Goal: Task Accomplishment & Management: Complete application form

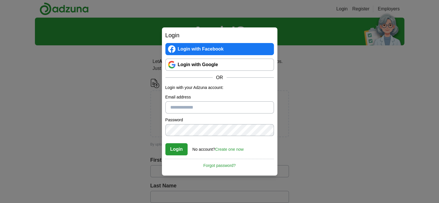
click at [186, 63] on link "Login with Google" at bounding box center [219, 65] width 108 height 12
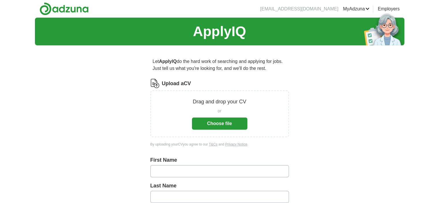
click at [223, 118] on button "Choose file" at bounding box center [219, 123] width 55 height 12
click at [205, 121] on button "Choose file" at bounding box center [219, 123] width 55 height 12
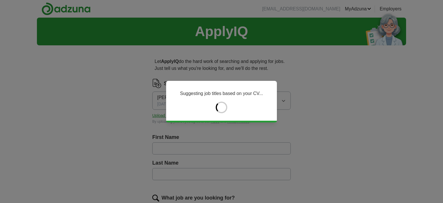
type input "*******"
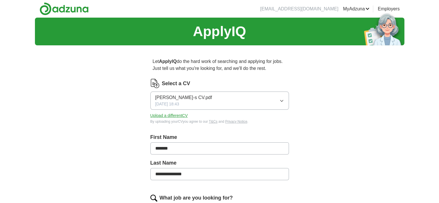
click at [161, 170] on input "**********" at bounding box center [219, 174] width 138 height 12
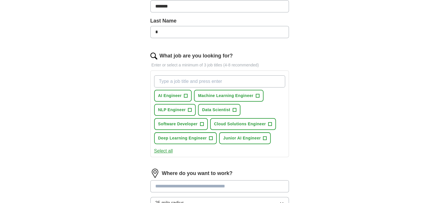
scroll to position [144, 0]
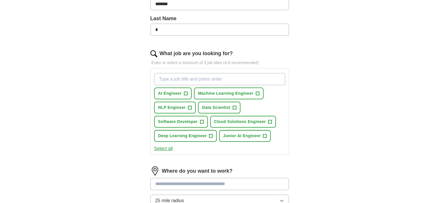
click at [309, 94] on div "Let ApplyIQ do the hard work of searching and applying for jobs. Just tell us w…" at bounding box center [219, 107] width 185 height 403
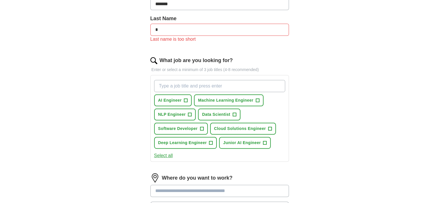
click at [187, 28] on input "*" at bounding box center [219, 30] width 138 height 12
type input "**********"
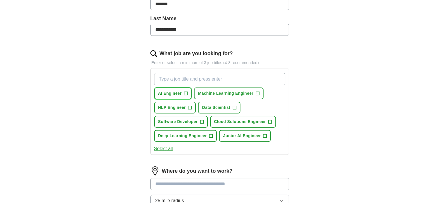
drag, startPoint x: 178, startPoint y: 95, endPoint x: 189, endPoint y: 94, distance: 11.0
click at [178, 95] on span "AI Engineer" at bounding box center [170, 93] width 24 height 6
click at [231, 94] on span "Machine Learning Engineer" at bounding box center [225, 93] width 55 height 6
click at [254, 89] on button "Machine Learning Engineer +" at bounding box center [229, 93] width 70 height 12
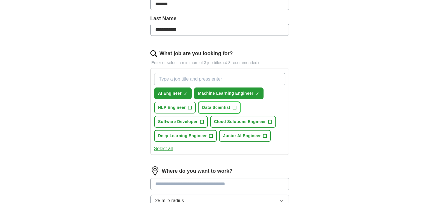
click at [228, 106] on span "Data Scientist" at bounding box center [216, 107] width 28 height 6
click at [171, 105] on span "NLP Engineer" at bounding box center [172, 107] width 28 height 6
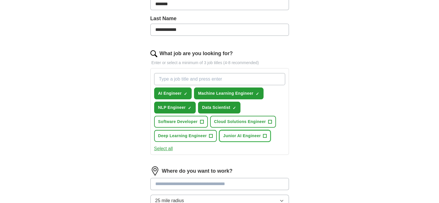
click at [249, 136] on span "Junior AI Engineer" at bounding box center [242, 136] width 38 height 6
click at [168, 146] on button "Select all" at bounding box center [163, 148] width 19 height 7
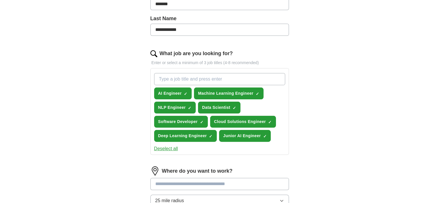
click at [168, 146] on button "Deselect all" at bounding box center [166, 148] width 24 height 7
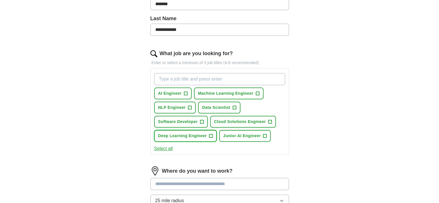
click at [195, 136] on span "Deep Learning Engineer" at bounding box center [182, 136] width 49 height 6
click at [231, 131] on button "Junior AI Engineer +" at bounding box center [245, 136] width 52 height 12
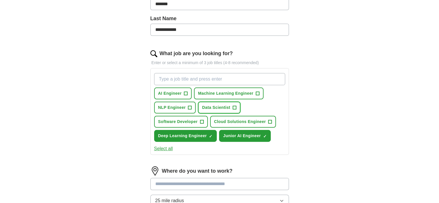
click at [227, 104] on span "Data Scientist" at bounding box center [216, 107] width 28 height 6
click at [230, 86] on div "AI Engineer + Machine Learning Engineer + NLP Engineer + Data Scientist ✓ × Sof…" at bounding box center [219, 107] width 133 height 73
click at [196, 90] on button "Machine Learning Engineer +" at bounding box center [229, 93] width 70 height 12
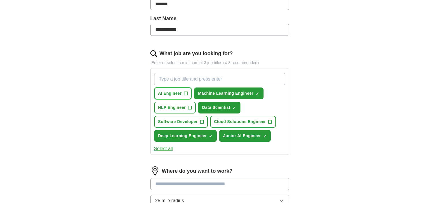
click at [177, 93] on span "AI Engineer" at bounding box center [170, 93] width 24 height 6
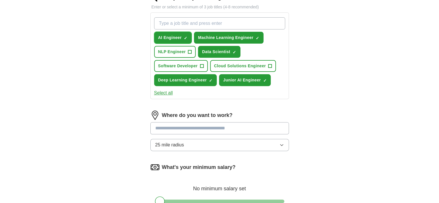
scroll to position [202, 0]
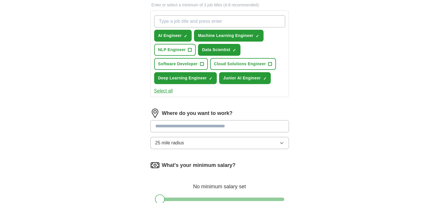
click at [205, 123] on input at bounding box center [219, 126] width 138 height 12
click at [179, 124] on input "**********" at bounding box center [219, 126] width 138 height 12
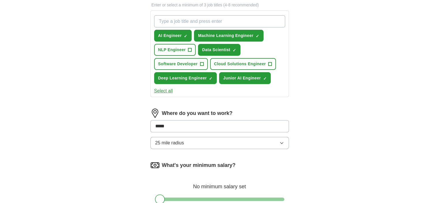
type input "******"
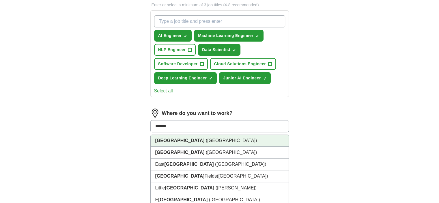
click at [206, 140] on span "([GEOGRAPHIC_DATA])" at bounding box center [231, 140] width 51 height 5
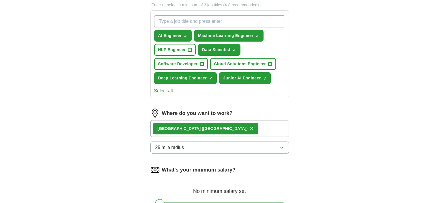
click at [174, 142] on button "25 mile radius" at bounding box center [219, 147] width 138 height 12
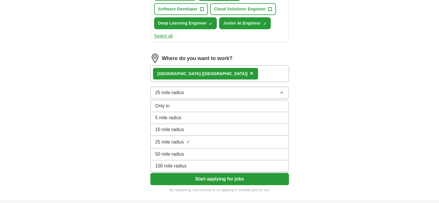
scroll to position [260, 0]
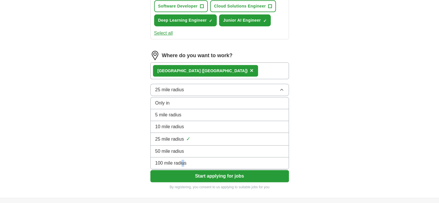
click at [183, 160] on span "100 mile radius" at bounding box center [170, 163] width 31 height 7
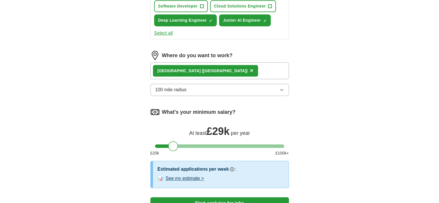
drag, startPoint x: 163, startPoint y: 144, endPoint x: 177, endPoint y: 146, distance: 13.8
click at [177, 146] on div at bounding box center [173, 146] width 10 height 10
click at [182, 177] on button "See my estimate >" at bounding box center [185, 178] width 38 height 7
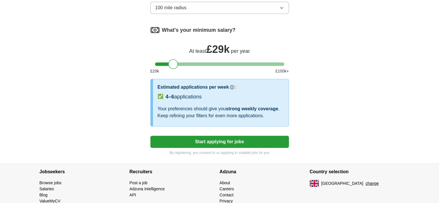
scroll to position [346, 0]
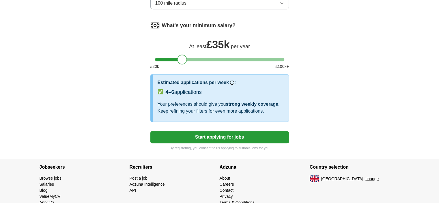
click at [181, 58] on div at bounding box center [219, 59] width 129 height 3
click at [181, 58] on div at bounding box center [182, 60] width 10 height 10
click at [170, 58] on div at bounding box center [219, 59] width 129 height 3
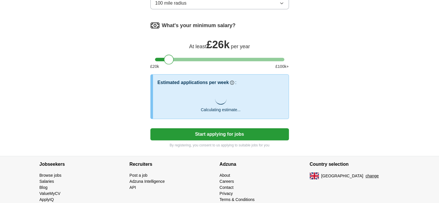
click at [169, 57] on div at bounding box center [169, 60] width 10 height 10
drag, startPoint x: 166, startPoint y: 57, endPoint x: 172, endPoint y: 57, distance: 6.1
click at [172, 57] on div at bounding box center [175, 60] width 10 height 10
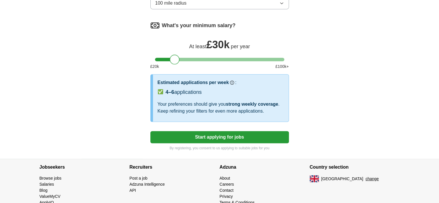
click at [184, 134] on button "Start applying for jobs" at bounding box center [219, 137] width 138 height 12
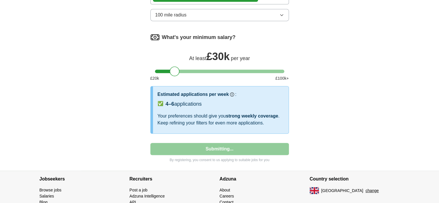
select select "**"
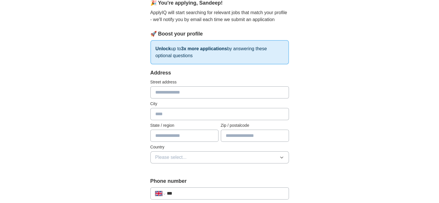
scroll to position [58, 0]
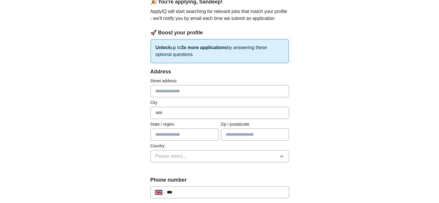
click at [201, 92] on input "text" at bounding box center [219, 91] width 138 height 12
type input "**********"
type input "****"
type input "*******"
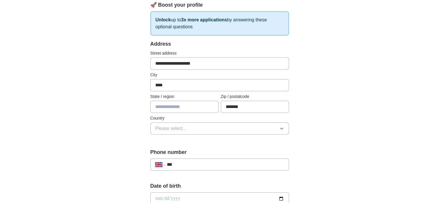
scroll to position [87, 0]
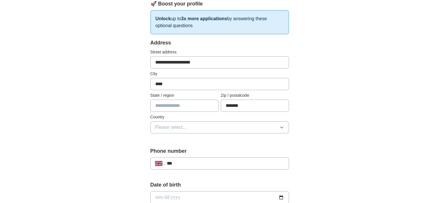
click at [198, 104] on input "text" at bounding box center [184, 106] width 68 height 12
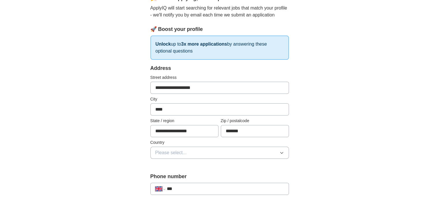
scroll to position [58, 0]
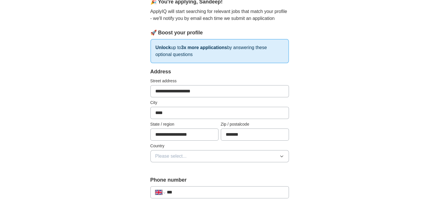
type input "**********"
click at [200, 158] on button "Please select..." at bounding box center [219, 156] width 138 height 12
click at [193, 168] on div "[GEOGRAPHIC_DATA]" at bounding box center [219, 169] width 129 height 7
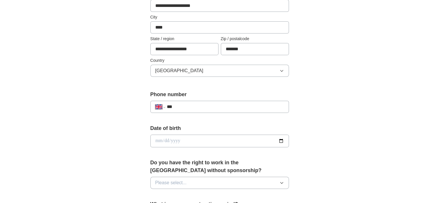
scroll to position [144, 0]
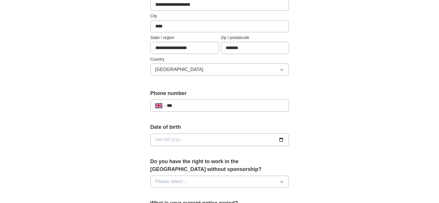
click at [197, 107] on input "***" at bounding box center [224, 105] width 117 height 7
type input "**********"
click at [182, 136] on input "date" at bounding box center [219, 139] width 138 height 13
type input "**********"
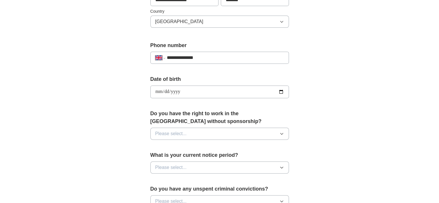
scroll to position [202, 0]
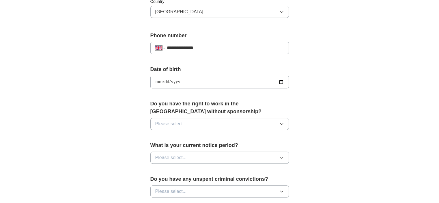
click at [190, 124] on button "Please select..." at bounding box center [219, 124] width 138 height 12
click at [188, 147] on div "No" at bounding box center [219, 148] width 129 height 7
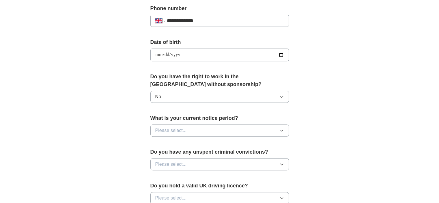
scroll to position [231, 0]
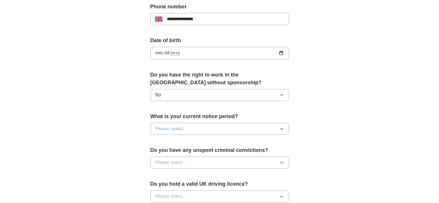
click at [193, 93] on button "No" at bounding box center [219, 95] width 138 height 12
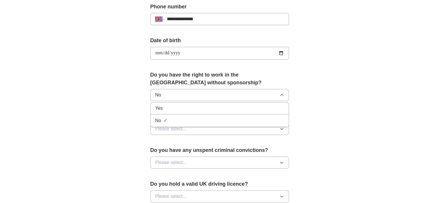
click at [186, 132] on button "Please select..." at bounding box center [219, 129] width 138 height 12
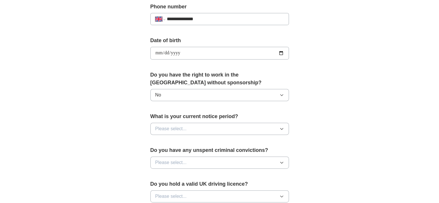
click at [190, 123] on button "Please select..." at bounding box center [219, 129] width 138 height 12
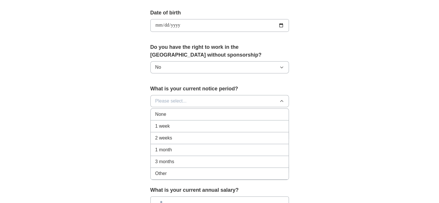
scroll to position [260, 0]
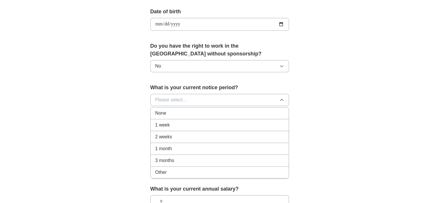
click at [183, 137] on div "2 weeks" at bounding box center [219, 136] width 129 height 7
click at [183, 137] on button "Please select..." at bounding box center [219, 134] width 138 height 12
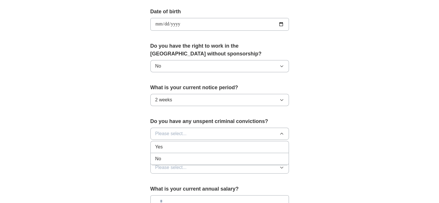
click at [179, 157] on div "No" at bounding box center [219, 158] width 129 height 7
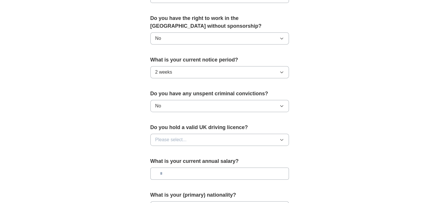
scroll to position [288, 0]
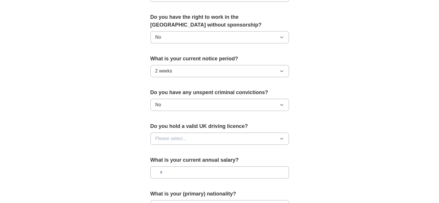
click at [181, 139] on span "Please select..." at bounding box center [170, 138] width 31 height 7
click at [178, 160] on div "No" at bounding box center [219, 163] width 129 height 7
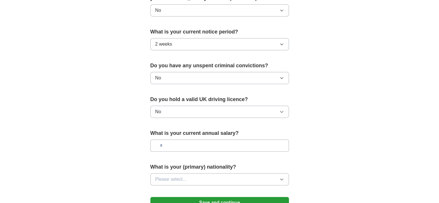
scroll to position [317, 0]
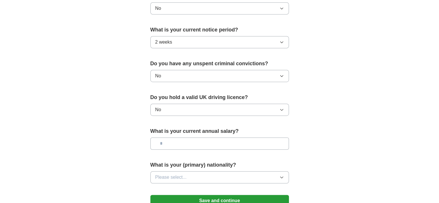
click at [180, 142] on input "text" at bounding box center [219, 143] width 138 height 12
type input "**"
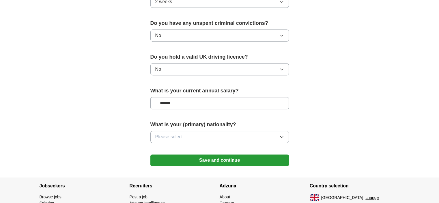
scroll to position [375, 0]
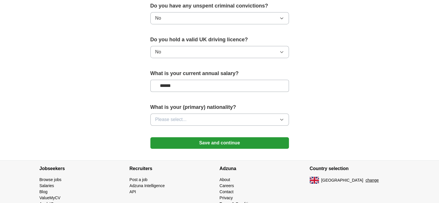
type input "******"
click at [179, 122] on button "Please select..." at bounding box center [219, 119] width 138 height 12
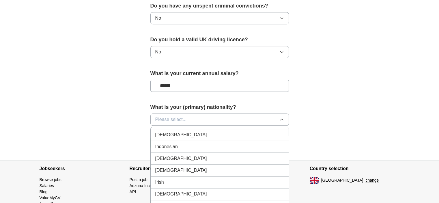
scroll to position [923, 0]
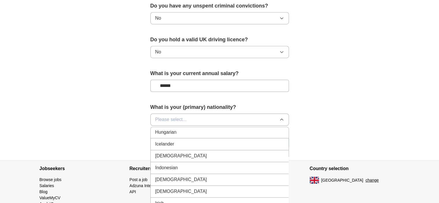
click at [182, 152] on div "[DEMOGRAPHIC_DATA]" at bounding box center [219, 155] width 129 height 7
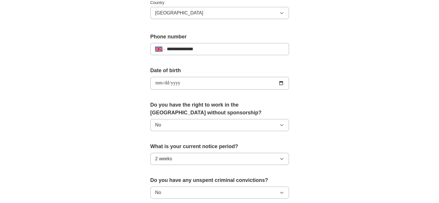
scroll to position [202, 0]
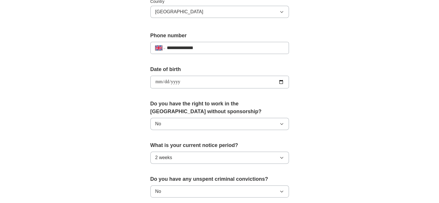
click at [202, 124] on button "No" at bounding box center [219, 124] width 138 height 12
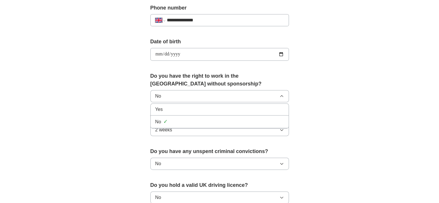
scroll to position [231, 0]
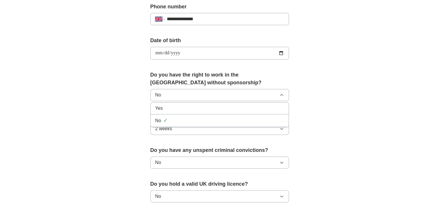
click at [335, 101] on div "**********" at bounding box center [219, 46] width 369 height 518
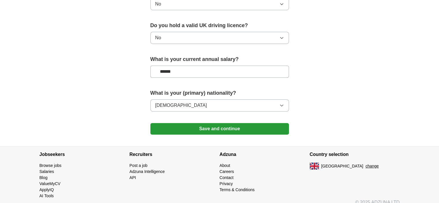
scroll to position [395, 0]
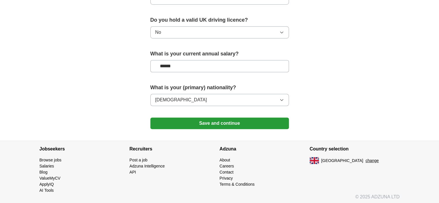
click at [250, 121] on button "Save and continue" at bounding box center [219, 123] width 138 height 12
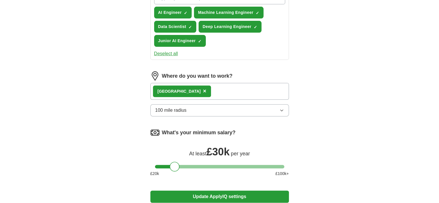
scroll to position [314, 0]
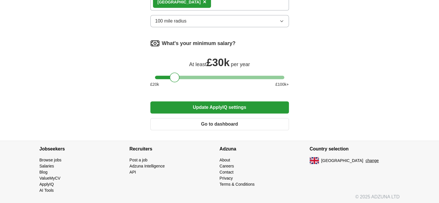
click at [270, 110] on button "Update ApplyIQ settings" at bounding box center [219, 107] width 138 height 12
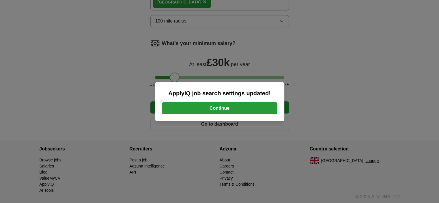
click at [268, 112] on button "Continue" at bounding box center [219, 108] width 115 height 12
